Goal: Task Accomplishment & Management: Complete application form

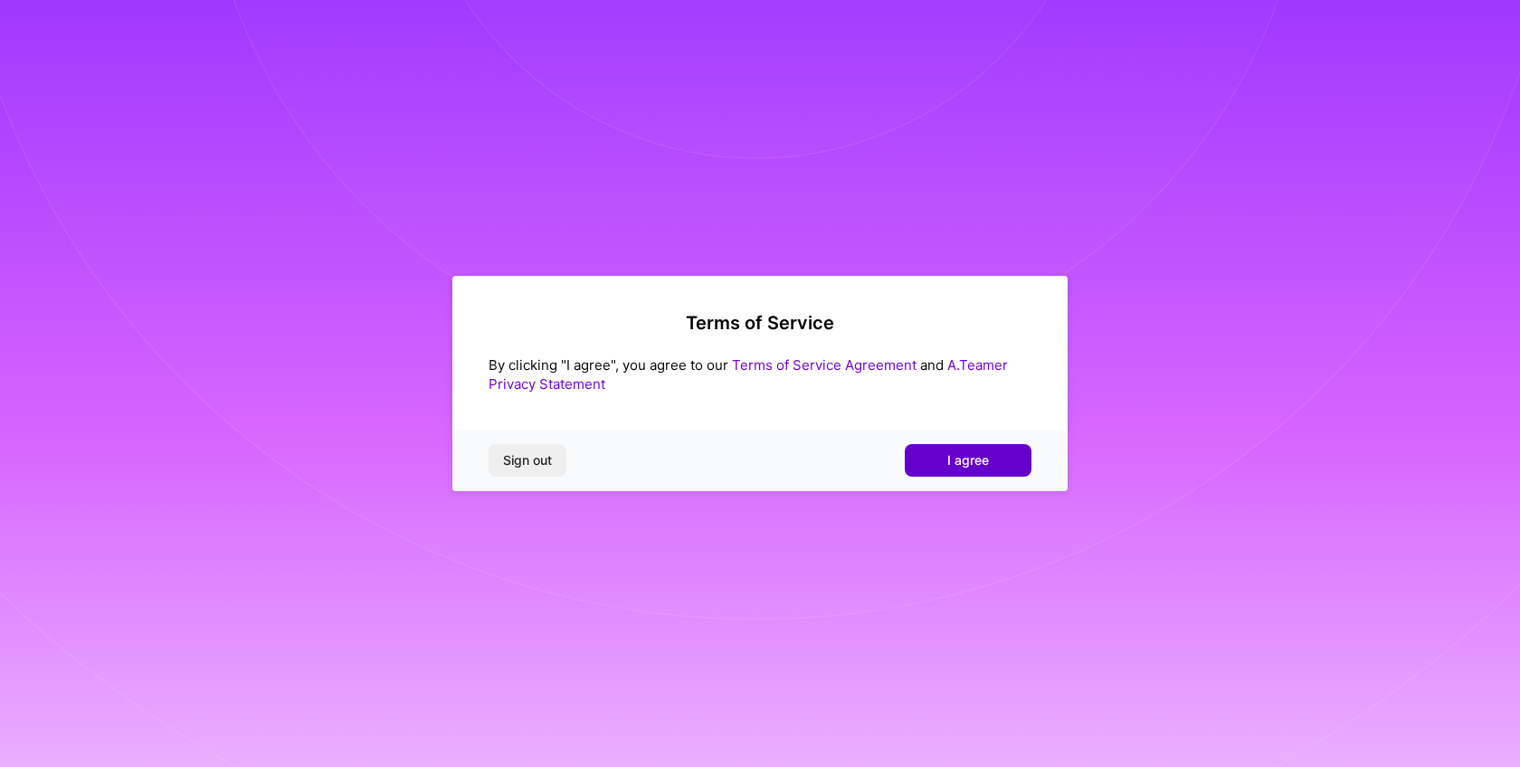
click at [983, 457] on span "I agree" at bounding box center [968, 460] width 42 height 18
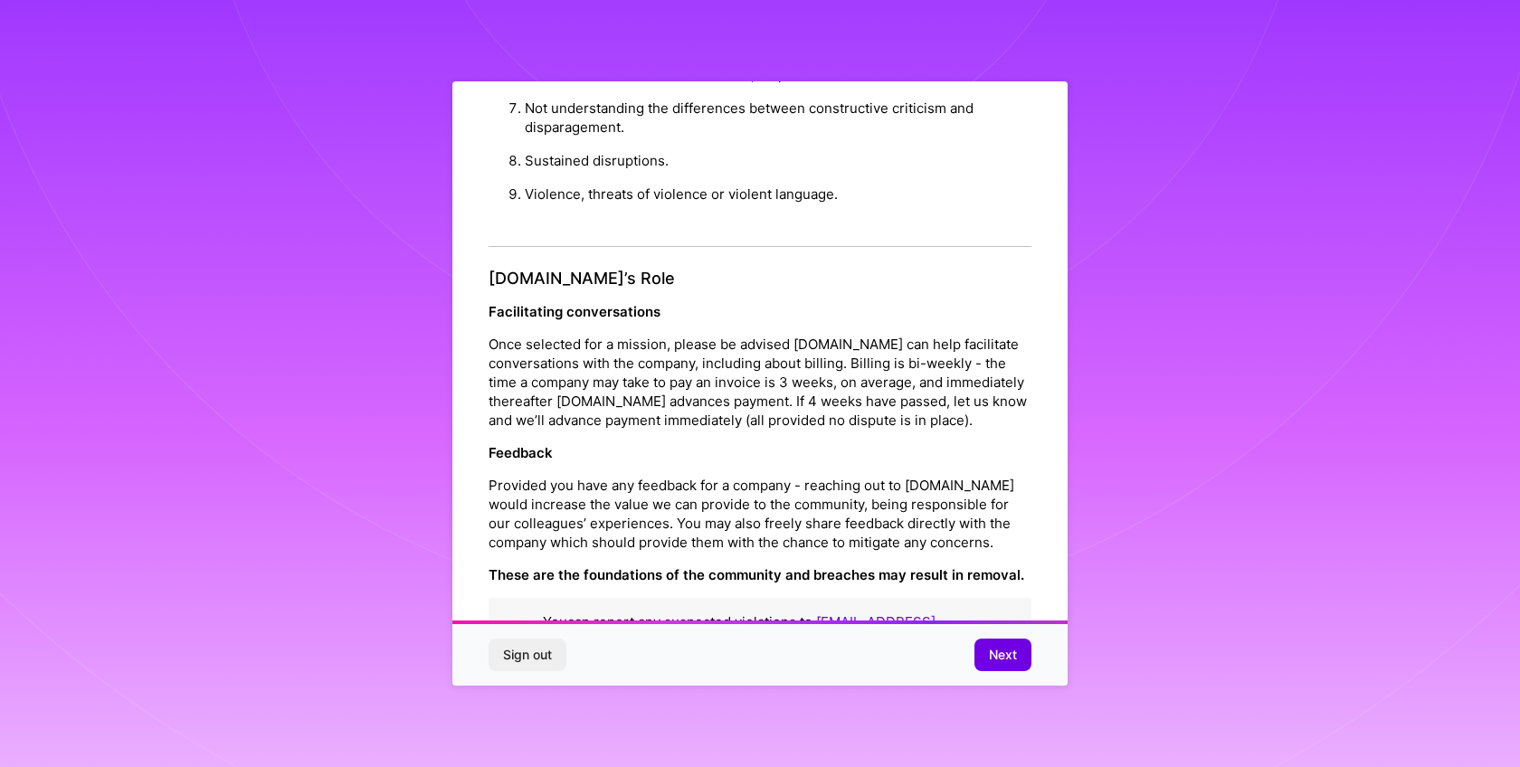
scroll to position [1960, 0]
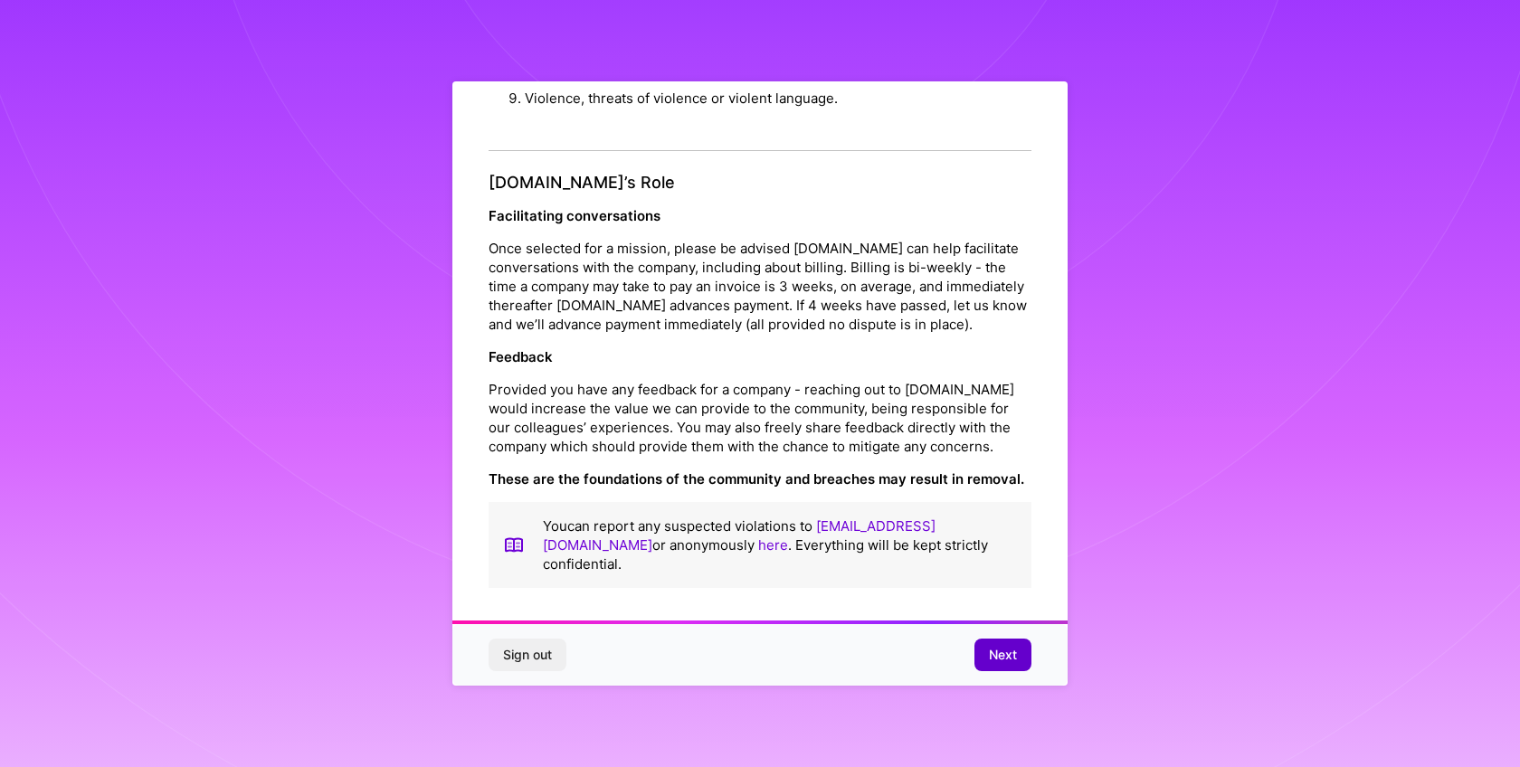
click at [1009, 654] on span "Next" at bounding box center [1003, 655] width 28 height 18
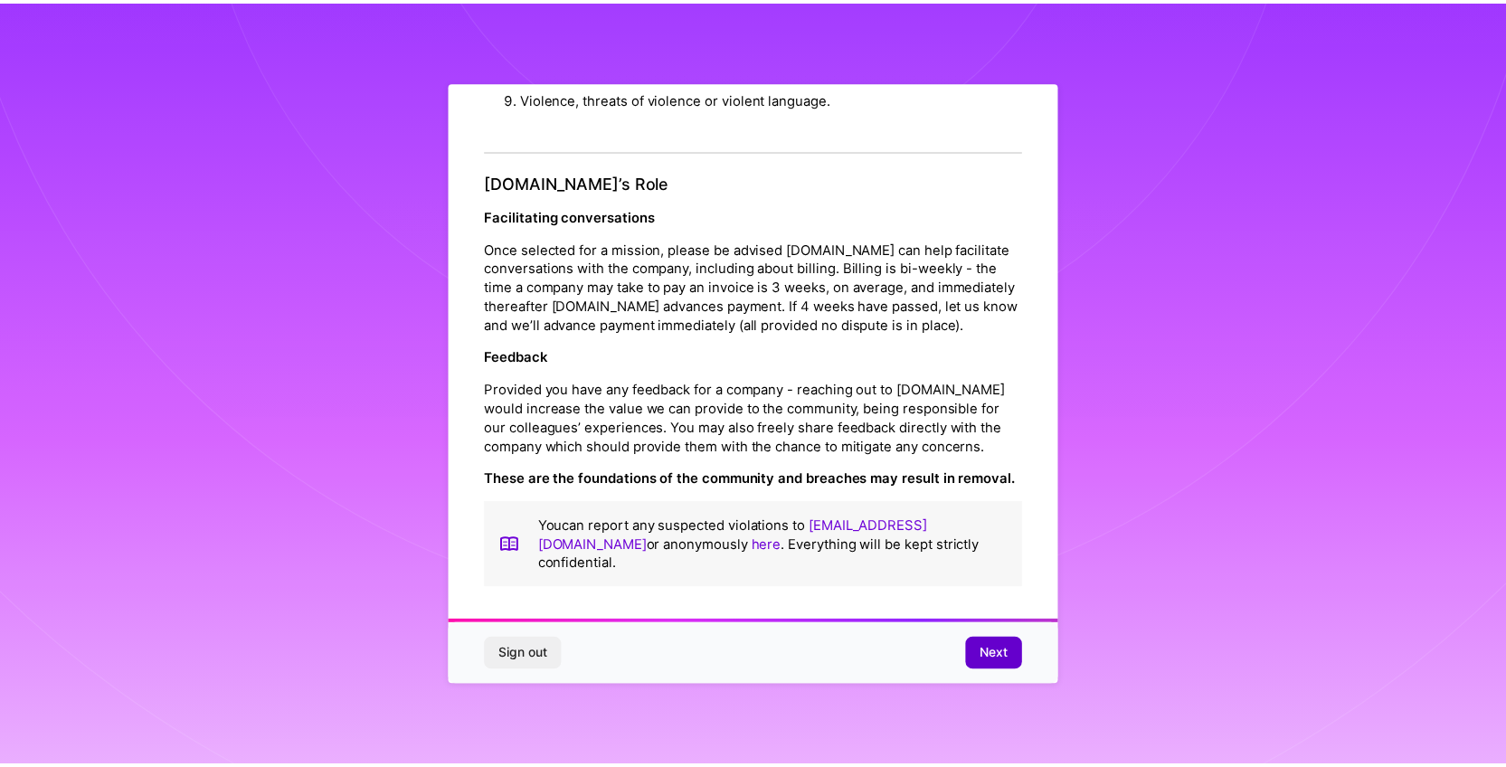
scroll to position [0, 0]
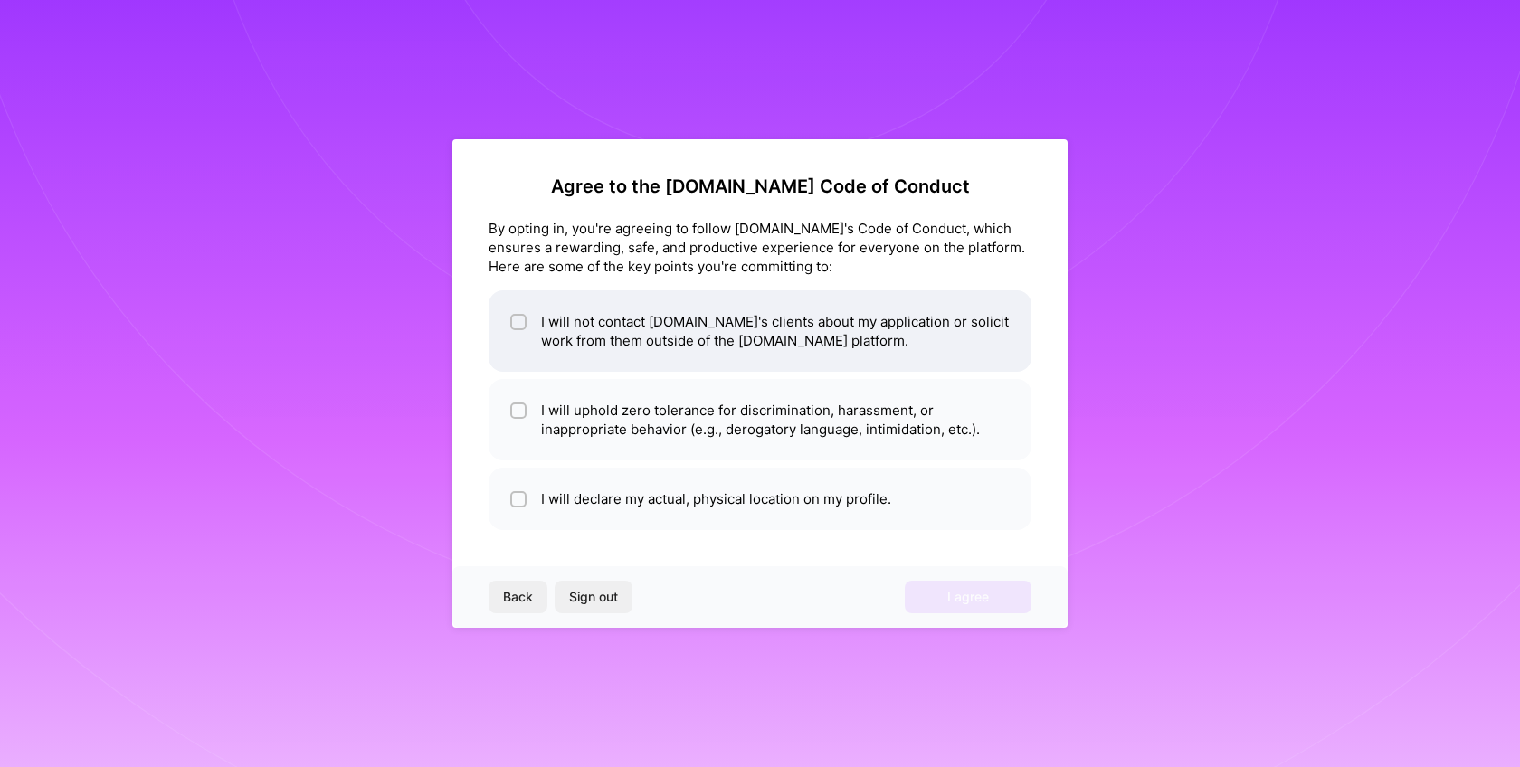
click at [881, 348] on li "I will not contact [DOMAIN_NAME]'s clients about my application or solicit work…" at bounding box center [760, 330] width 543 height 81
checkbox input "true"
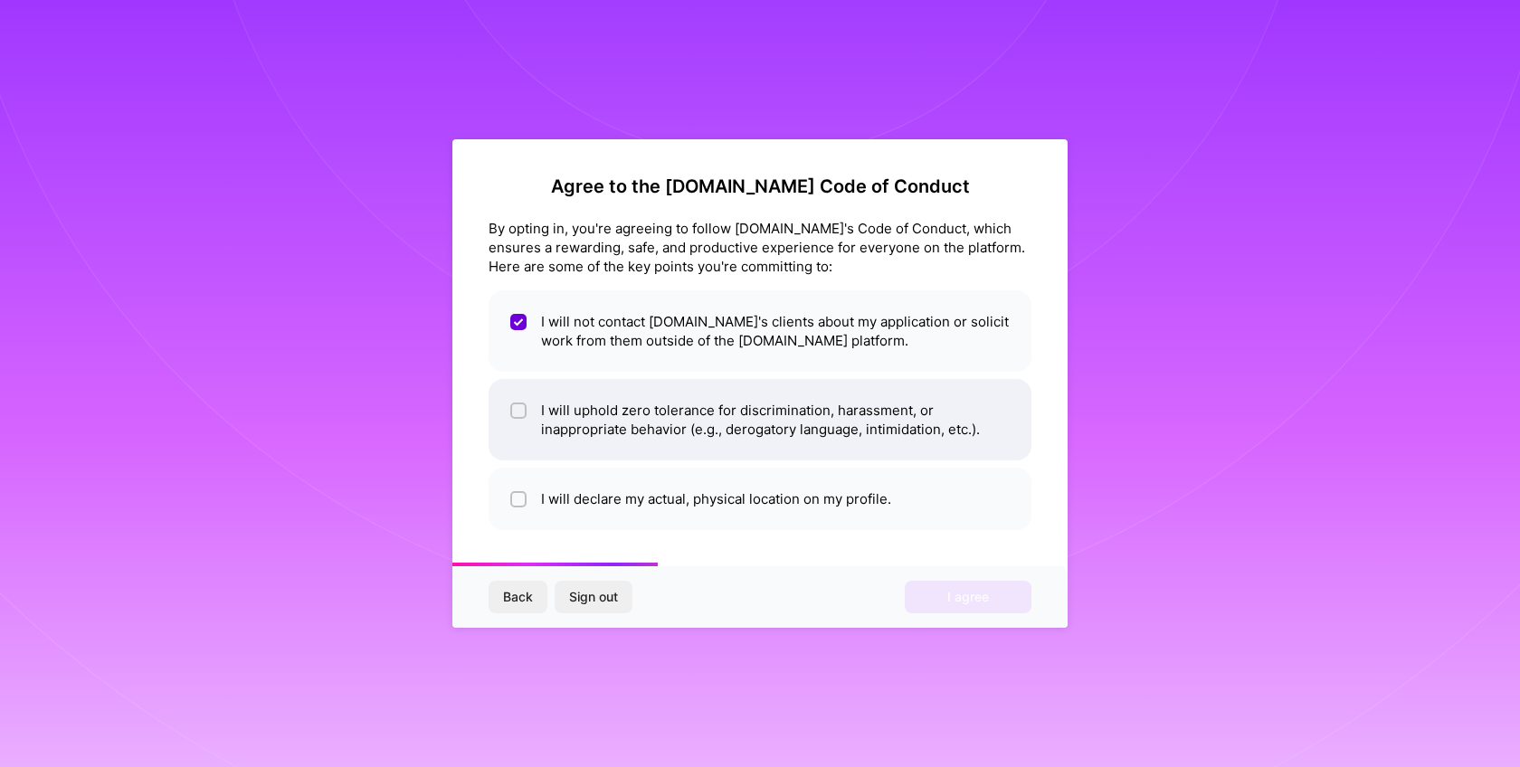
click at [871, 418] on li "I will uphold zero tolerance for discrimination, harassment, or inappropriate b…" at bounding box center [760, 419] width 543 height 81
checkbox input "true"
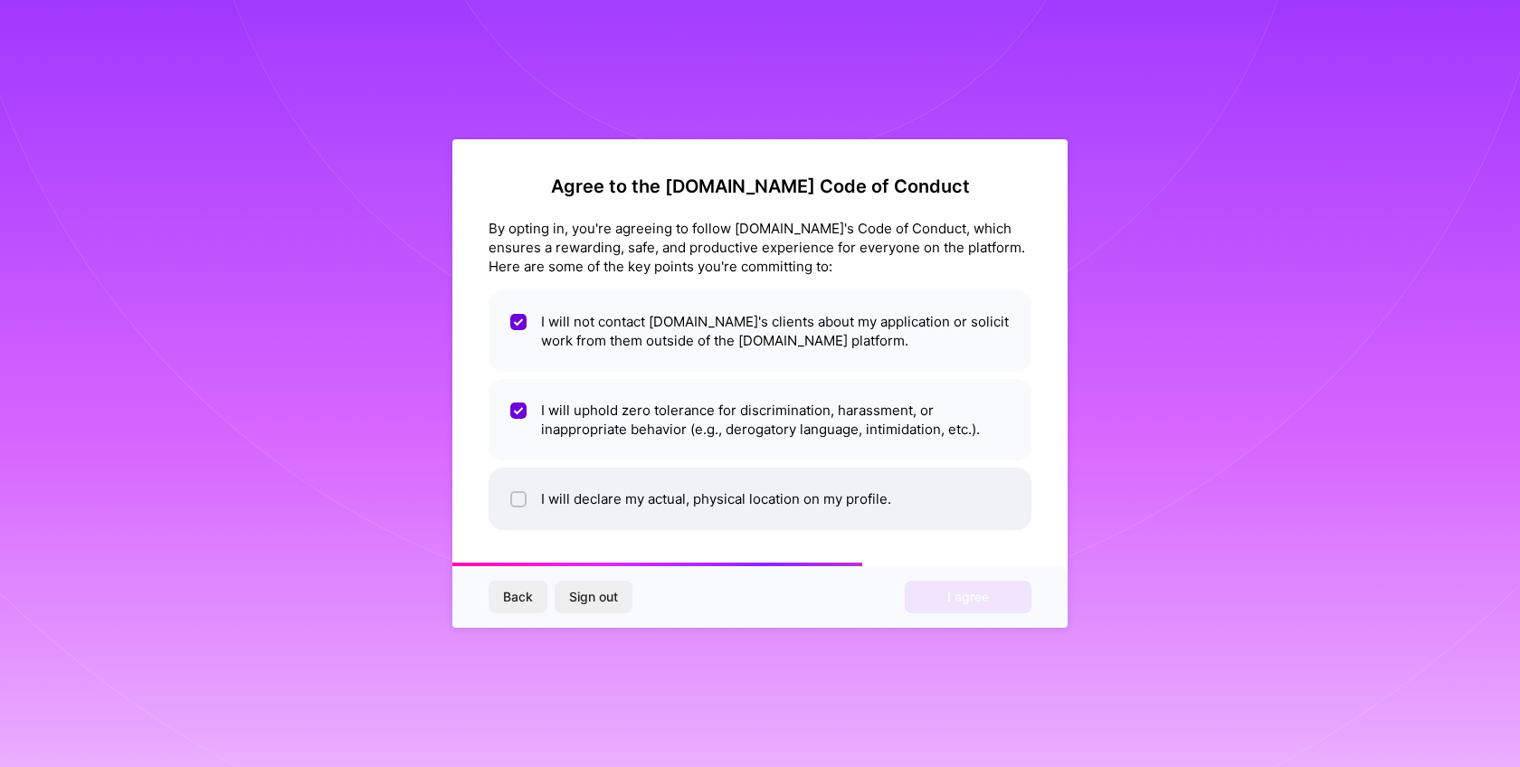
click at [865, 479] on li "I will declare my actual, physical location on my profile." at bounding box center [760, 499] width 543 height 62
checkbox input "true"
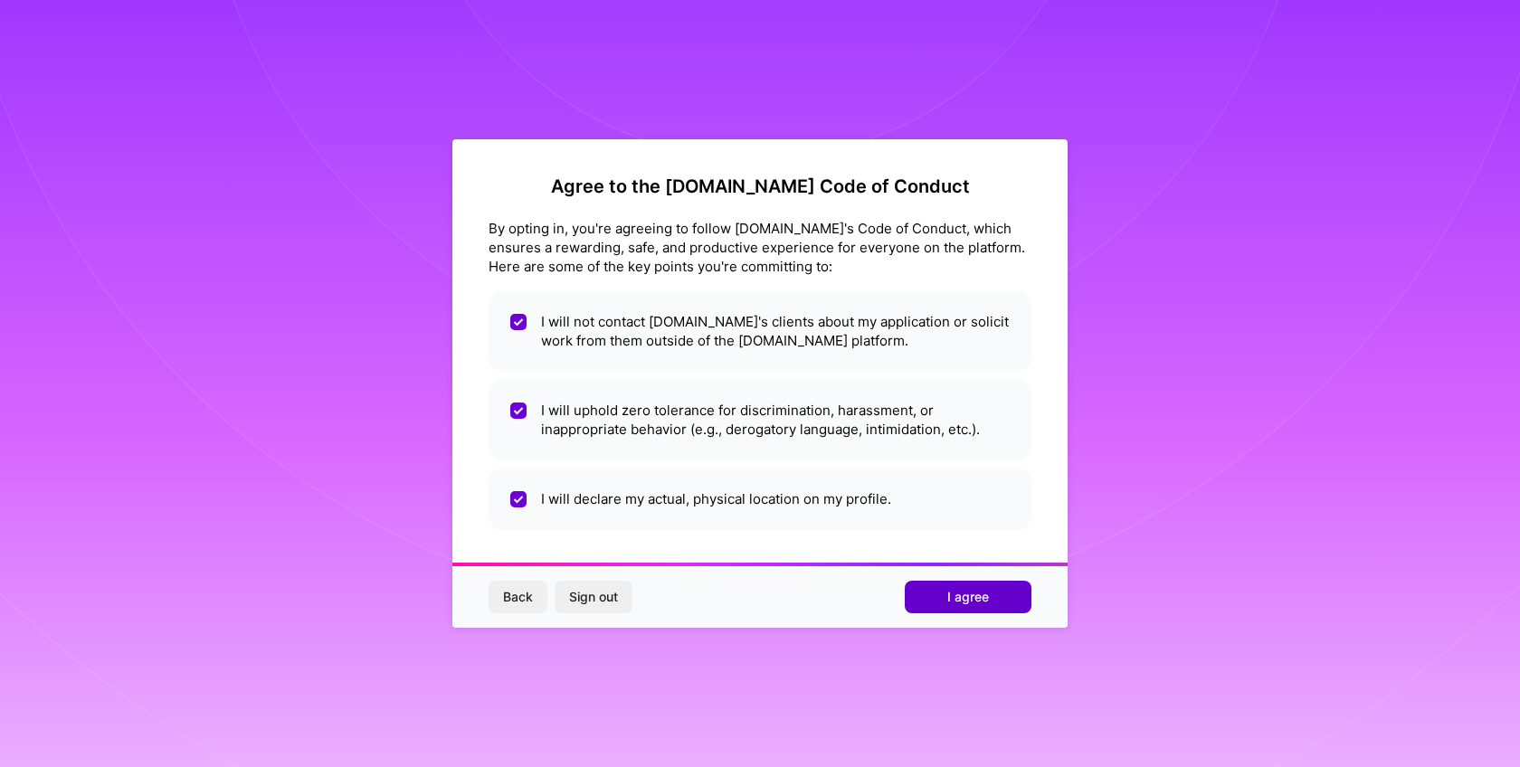
click at [971, 588] on span "I agree" at bounding box center [968, 597] width 42 height 18
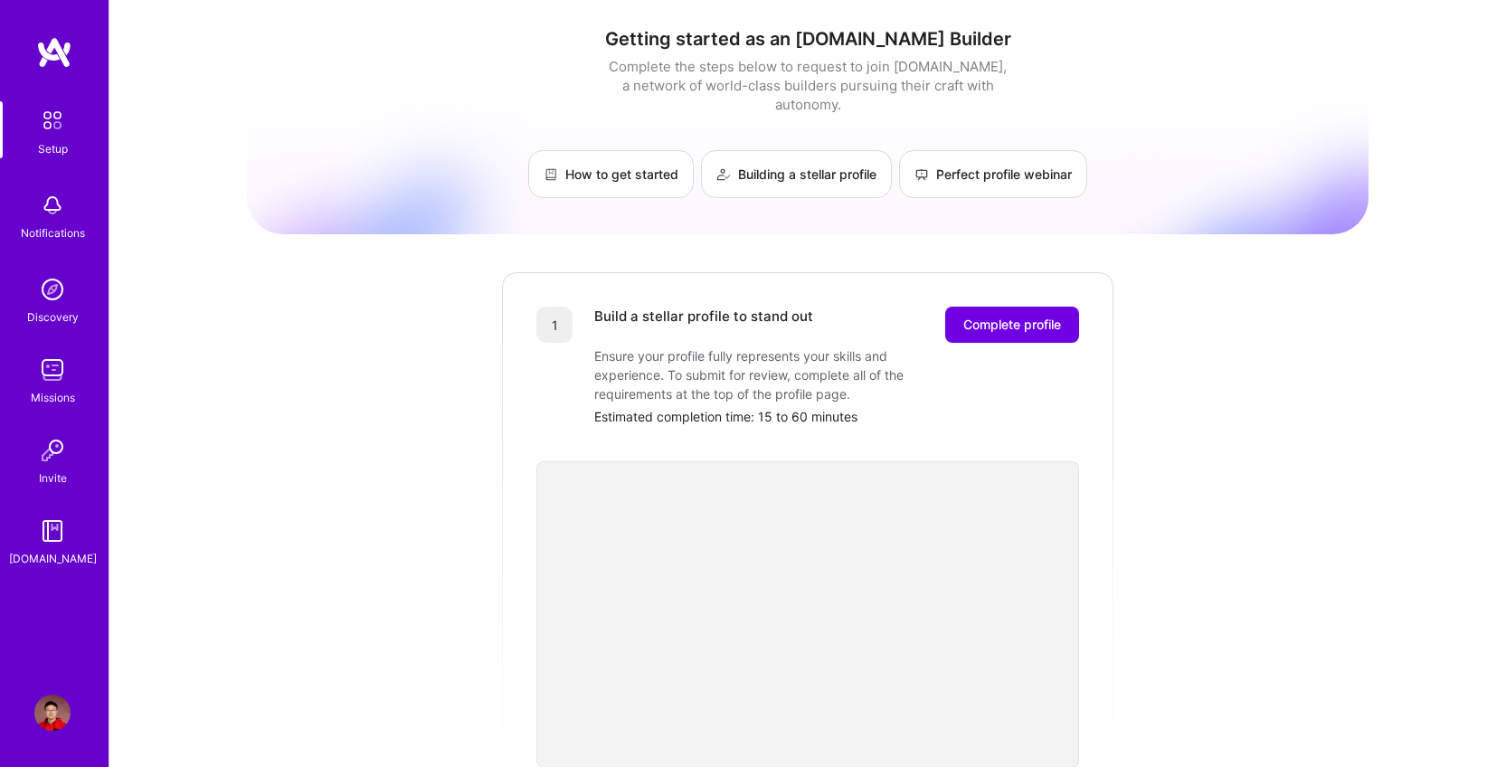
click at [426, 264] on div "Getting started as an [DOMAIN_NAME] Builder Complete the steps below to request…" at bounding box center [808, 707] width 1122 height 1386
click at [60, 310] on div "Discovery" at bounding box center [53, 317] width 52 height 19
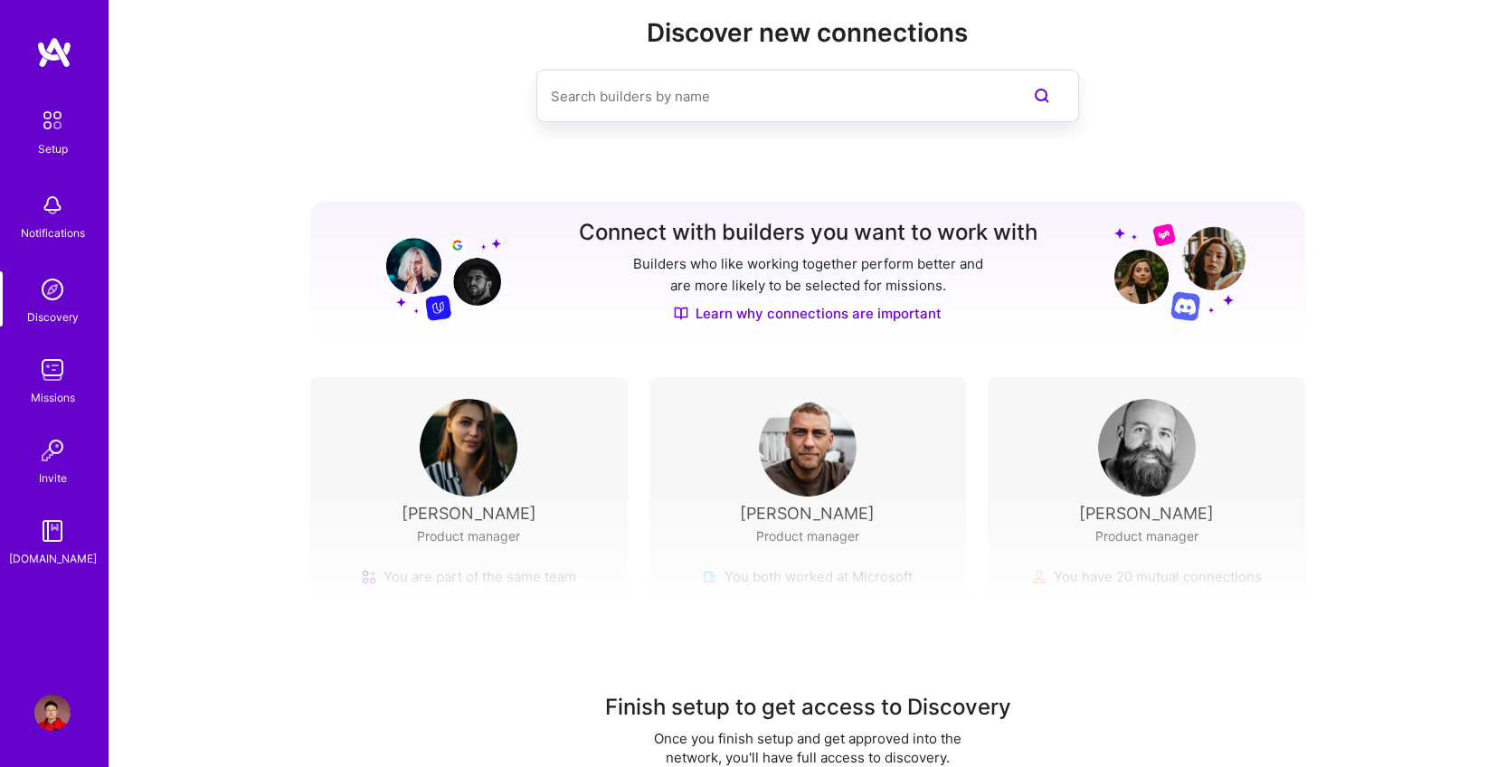
scroll to position [98, 0]
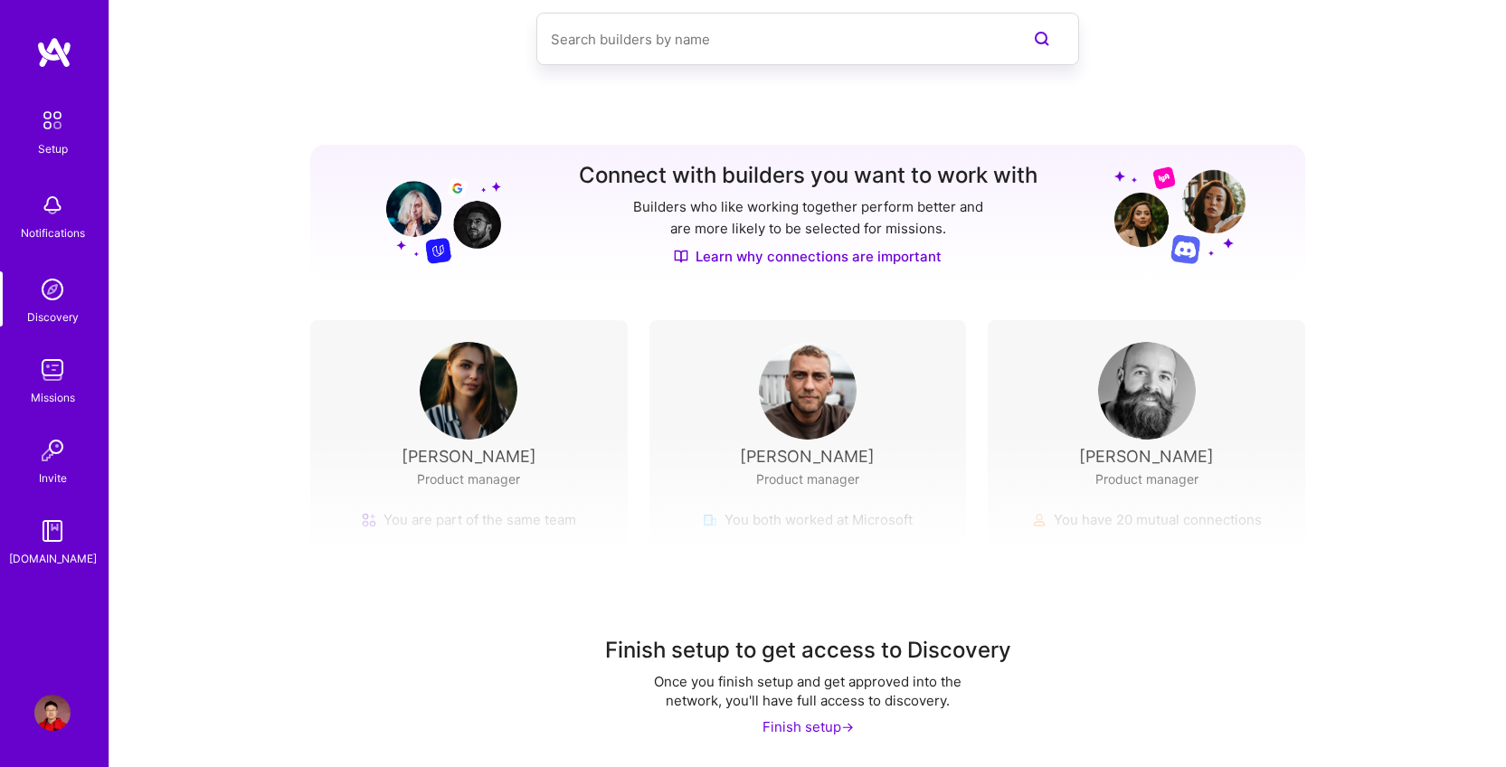
click at [516, 400] on img at bounding box center [469, 391] width 98 height 98
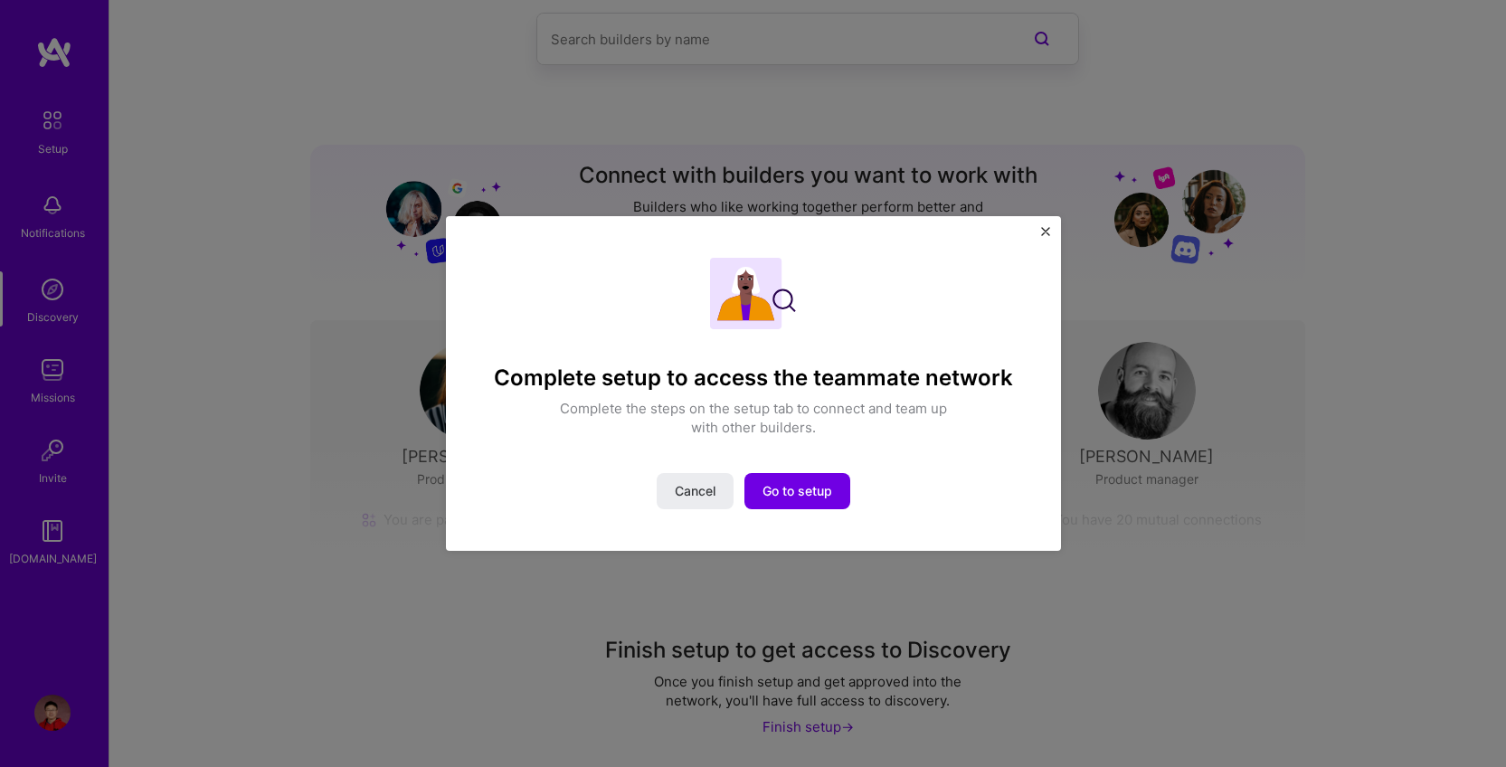
click at [1046, 231] on img "Close" at bounding box center [1045, 231] width 9 height 9
